Goal: Check status: Check status

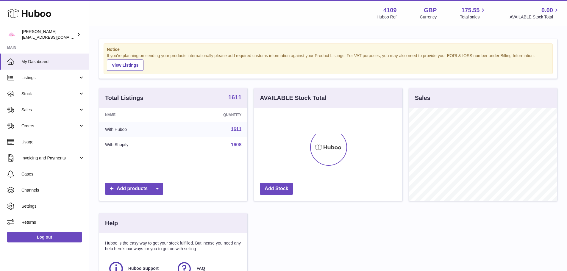
scroll to position [93, 148]
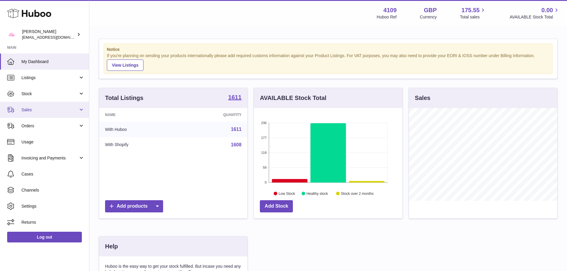
click at [42, 113] on link "Sales" at bounding box center [44, 110] width 89 height 16
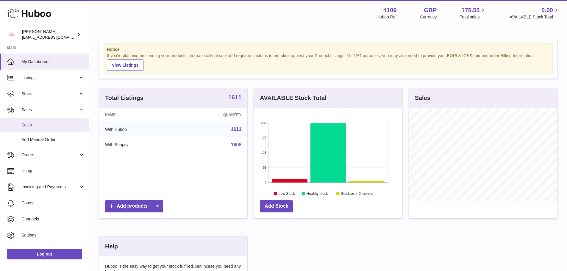
click at [38, 121] on link "Sales" at bounding box center [44, 125] width 89 height 15
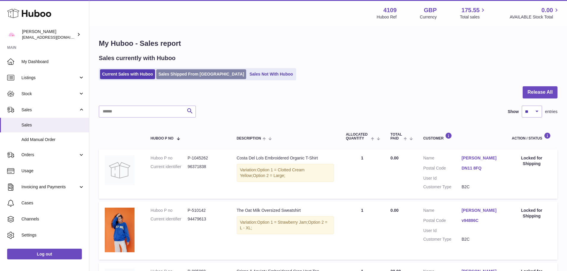
click at [208, 74] on link "Sales Shipped From [GEOGRAPHIC_DATA]" at bounding box center [201, 74] width 90 height 10
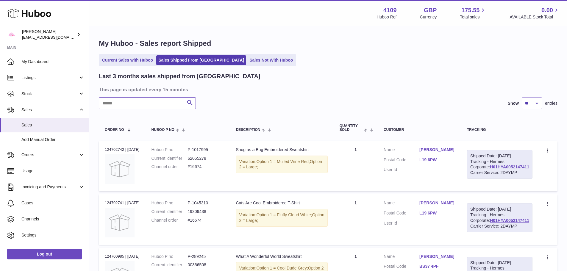
click at [174, 107] on input "text" at bounding box center [147, 103] width 97 height 12
paste input "*****"
type input "*****"
click at [0, 88] on div at bounding box center [0, 135] width 0 height 271
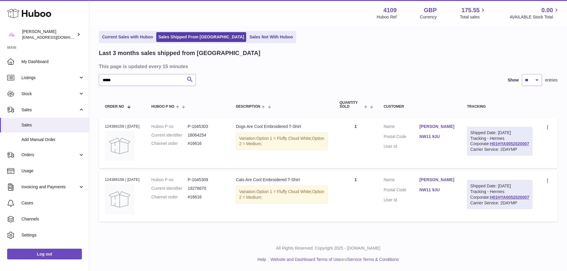
scroll to position [50, 0]
drag, startPoint x: 239, startPoint y: 165, endPoint x: 312, endPoint y: 164, distance: 73.8
click at [312, 171] on td "Description Cats Are Cool Embroidered T-Shirt Variation: Option 1 = Fluffy Clou…" at bounding box center [282, 196] width 104 height 50
click at [310, 189] on span "Option 1 = Fluffy Cloud White;" at bounding box center [284, 191] width 56 height 5
click at [305, 63] on h3 "This page is updated every 15 minutes" at bounding box center [327, 66] width 457 height 7
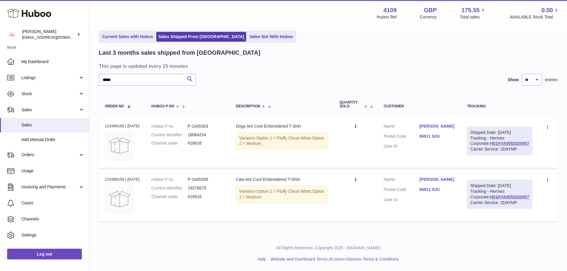
click at [116, 123] on div "Order no 124386159 | 9th Sep" at bounding box center [122, 125] width 35 height 5
copy div "124386159"
